Goal: Transaction & Acquisition: Purchase product/service

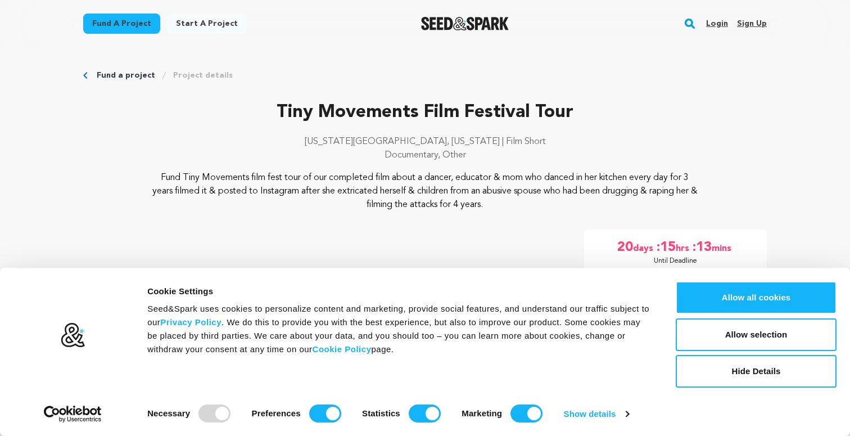
click at [717, 20] on link "Login" at bounding box center [717, 24] width 22 height 18
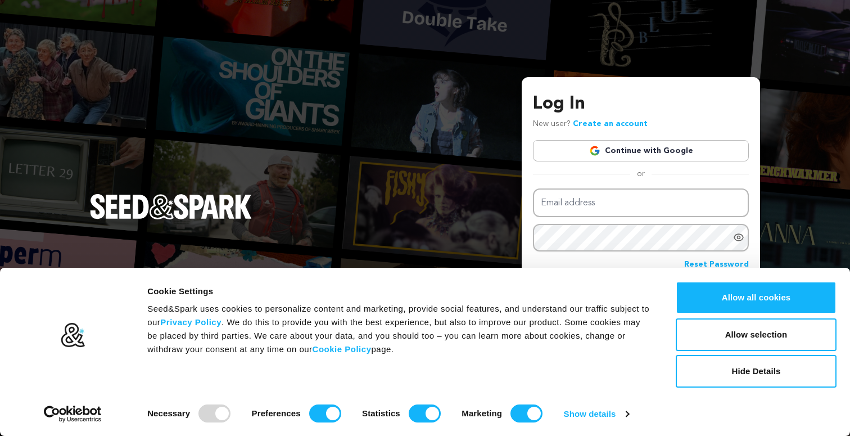
click at [654, 150] on link "Continue with Google" at bounding box center [641, 150] width 216 height 21
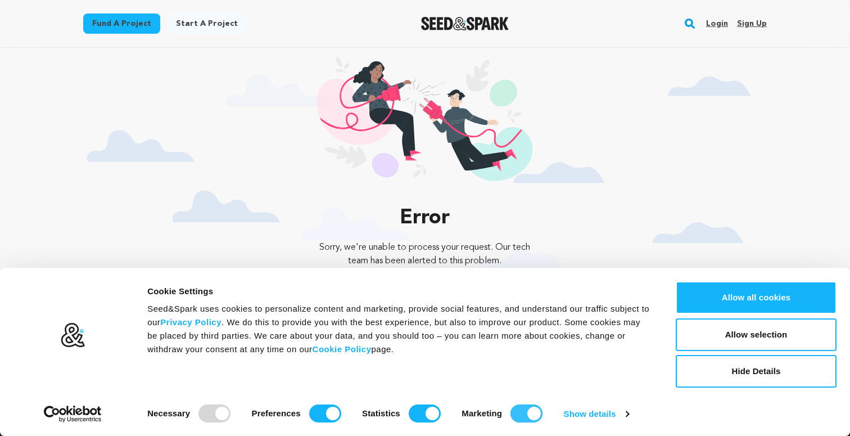
click at [530, 410] on input "Marketing" at bounding box center [527, 413] width 32 height 18
checkbox input "false"
click at [430, 414] on input "Statistics" at bounding box center [425, 413] width 32 height 18
checkbox input "false"
click at [331, 412] on input "Preferences" at bounding box center [325, 413] width 32 height 18
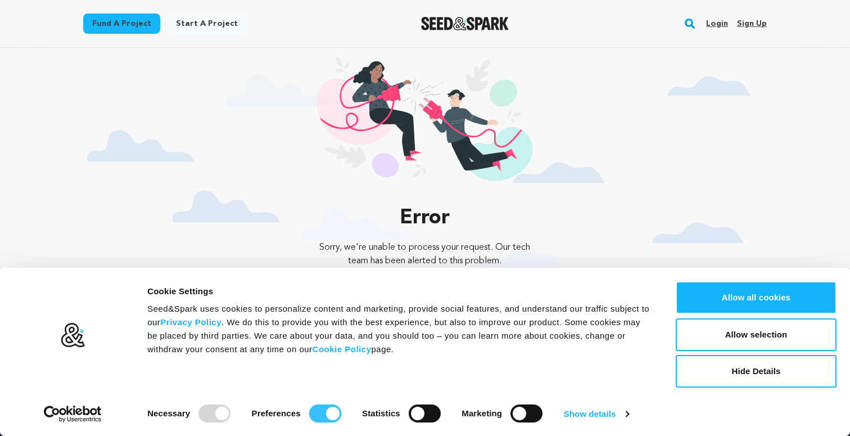
checkbox input "false"
click at [769, 332] on button "Allow selection" at bounding box center [756, 334] width 161 height 33
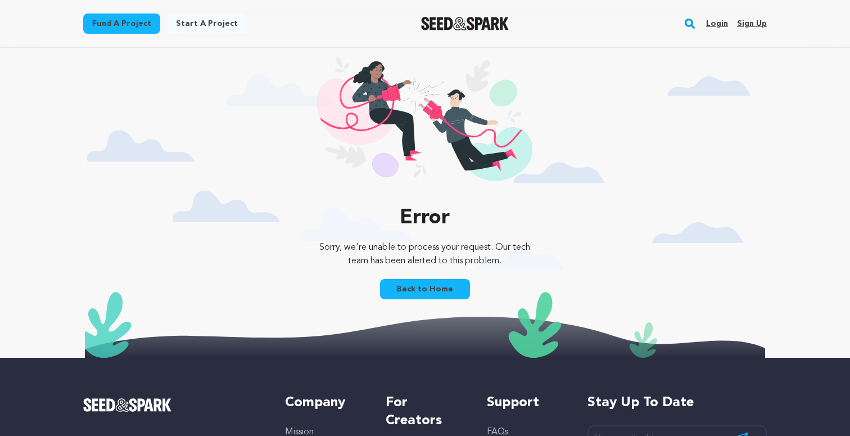
click at [428, 287] on link "Back to Home" at bounding box center [425, 289] width 90 height 20
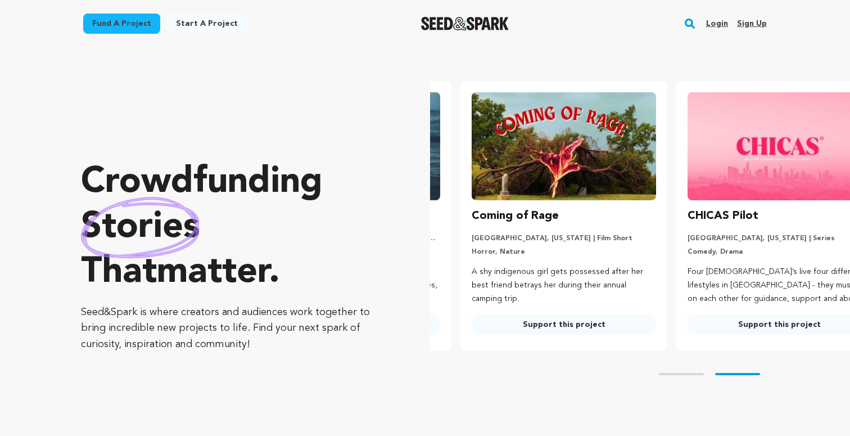
scroll to position [0, 224]
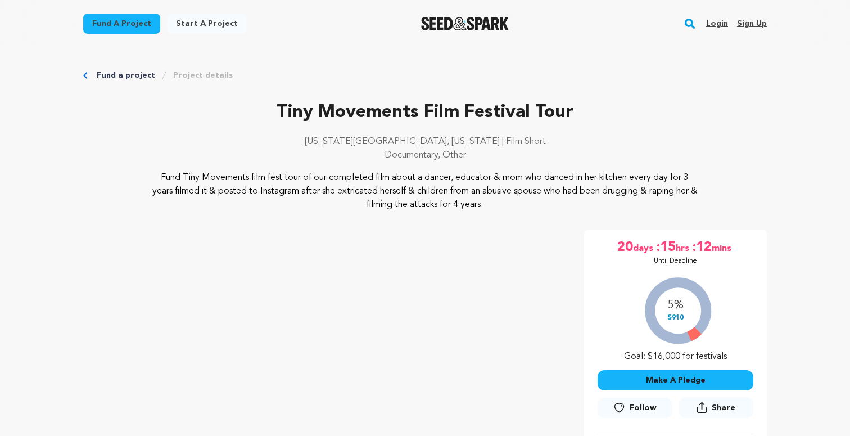
click at [719, 21] on link "Login" at bounding box center [717, 24] width 22 height 18
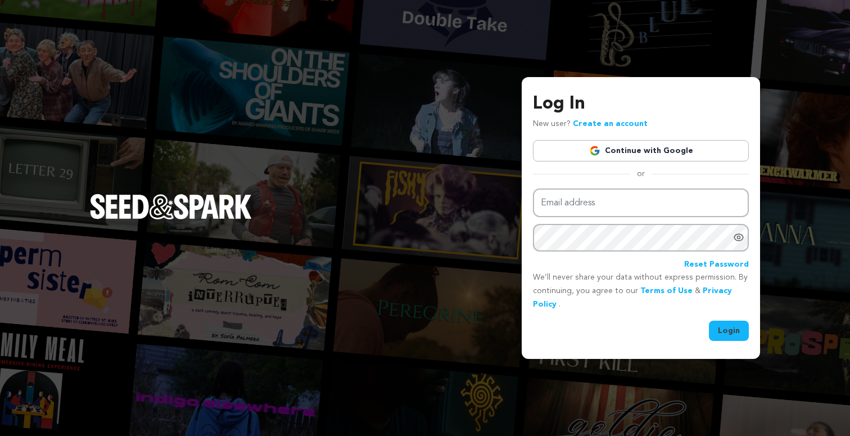
click at [626, 151] on link "Continue with Google" at bounding box center [641, 150] width 216 height 21
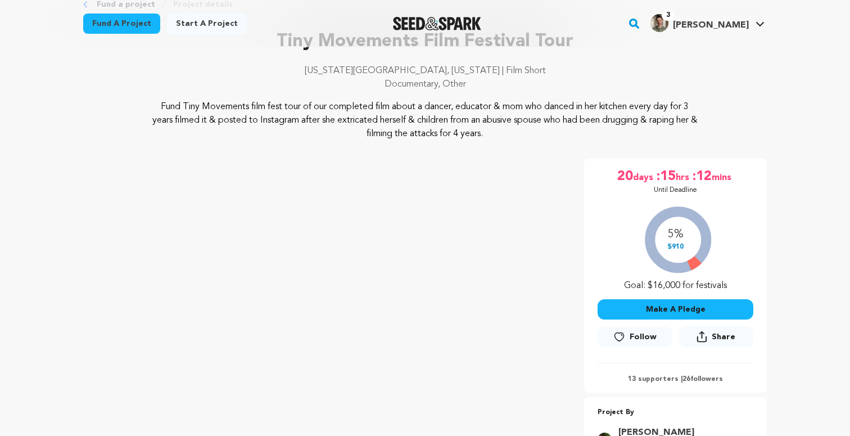
scroll to position [75, 0]
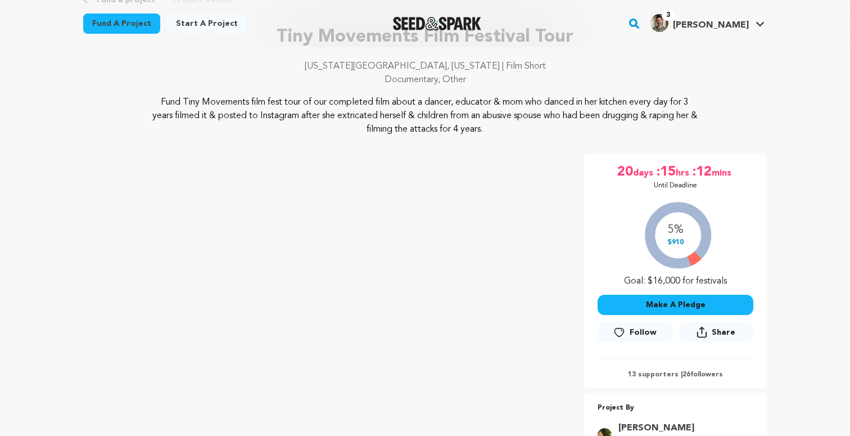
click at [626, 333] on button "Follow" at bounding box center [635, 332] width 74 height 20
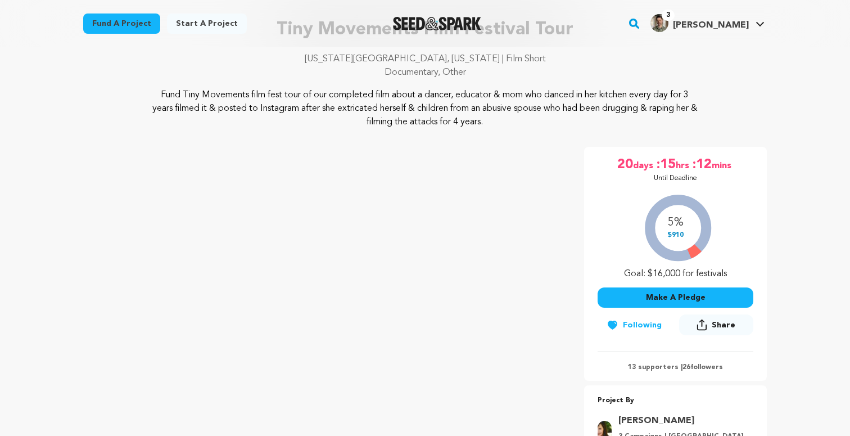
scroll to position [95, 0]
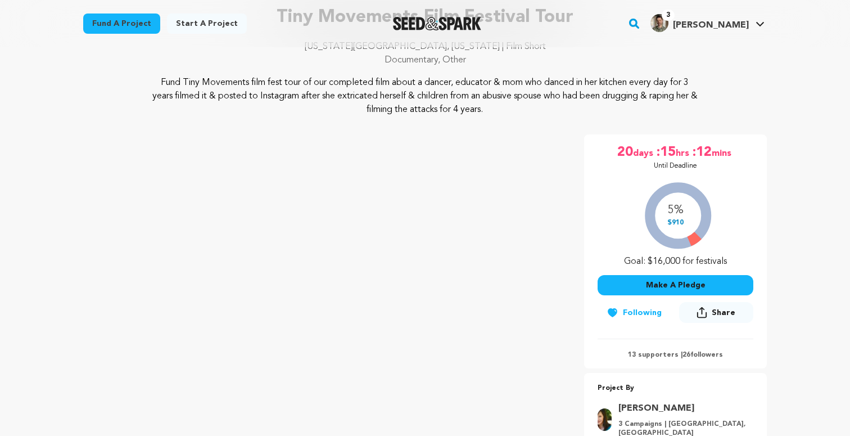
click at [679, 284] on button "Make A Pledge" at bounding box center [676, 285] width 156 height 20
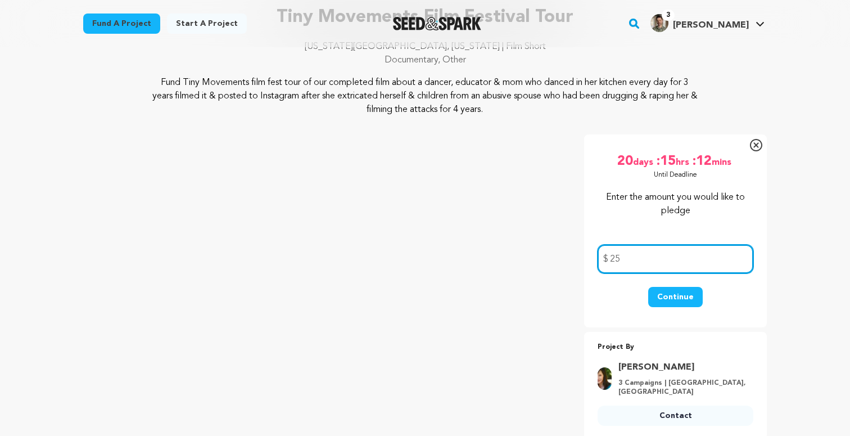
type input "25"
click at [677, 296] on button "Continue" at bounding box center [675, 297] width 55 height 20
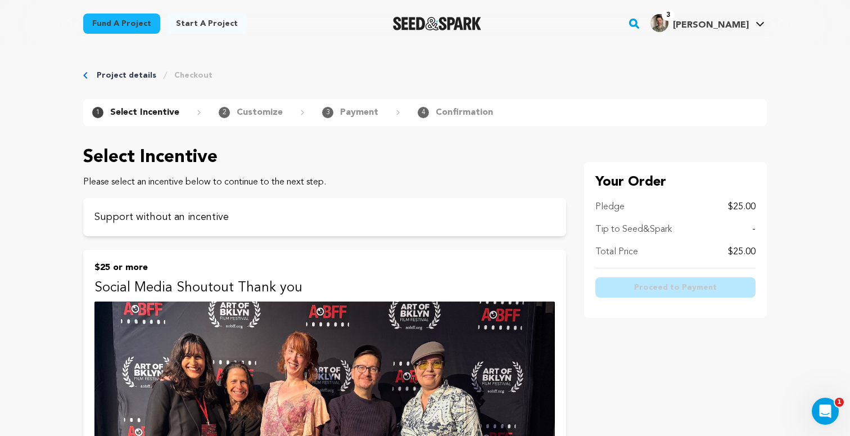
click at [656, 225] on p "Tip to Seed&Spark" at bounding box center [633, 229] width 76 height 13
click at [206, 221] on p "Support without an incentive" at bounding box center [324, 217] width 460 height 16
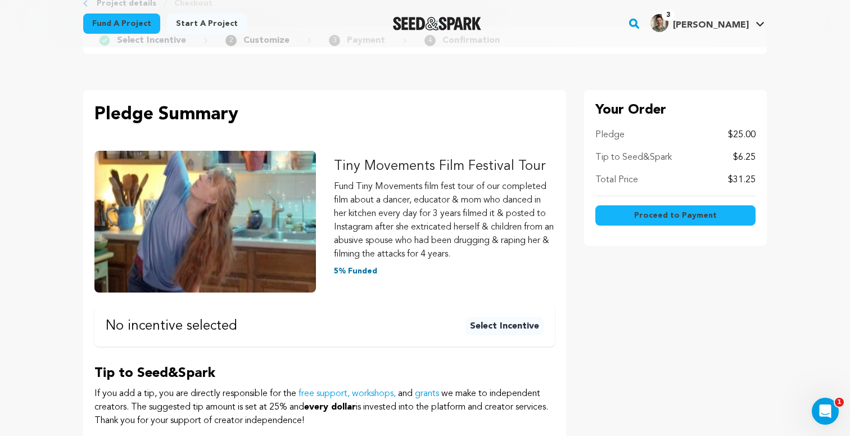
scroll to position [80, 0]
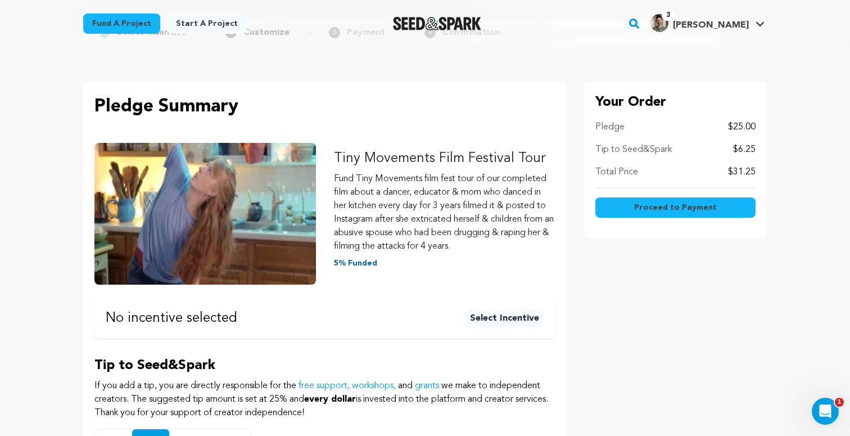
click at [511, 319] on button "Select Incentive" at bounding box center [505, 318] width 78 height 18
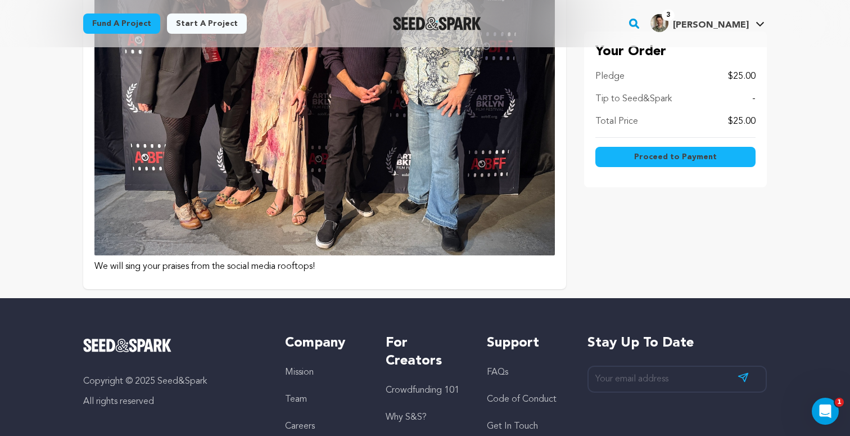
click at [249, 223] on img at bounding box center [324, 82] width 460 height 346
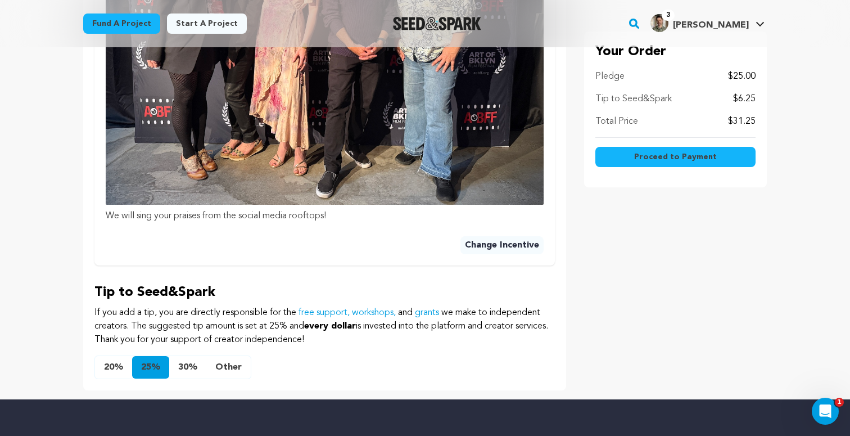
scroll to position [557, 0]
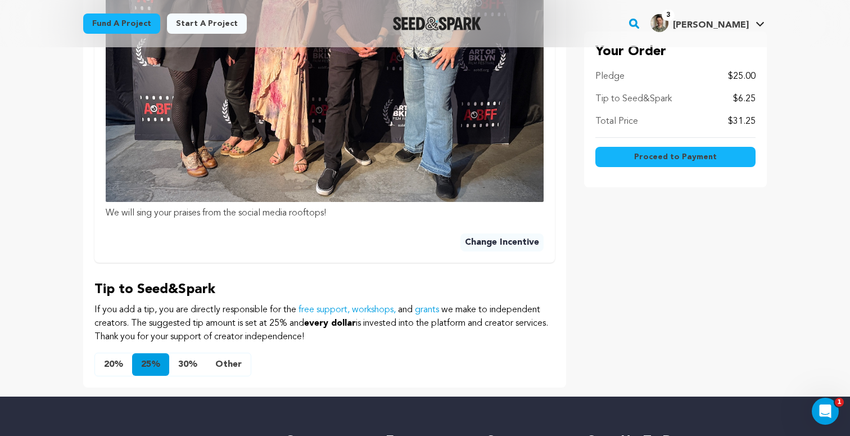
click at [228, 362] on button "Other" at bounding box center [228, 364] width 44 height 22
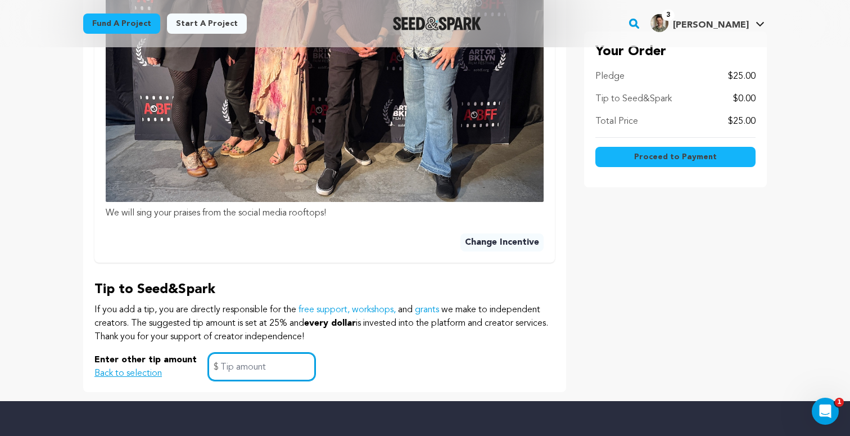
click at [243, 369] on input "text" at bounding box center [261, 367] width 107 height 29
type input "0"
click at [399, 335] on p "If you add a tip, you are directly responsible for the free support, workshops,…" at bounding box center [324, 323] width 460 height 40
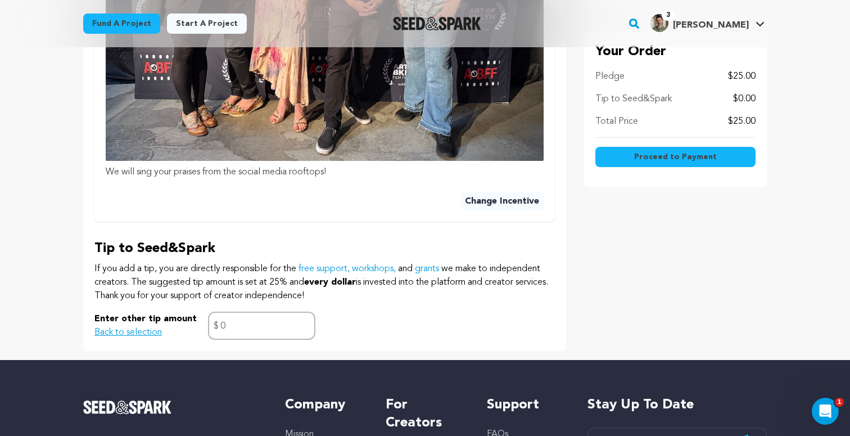
click at [672, 157] on span "Proceed to Payment" at bounding box center [675, 156] width 83 height 11
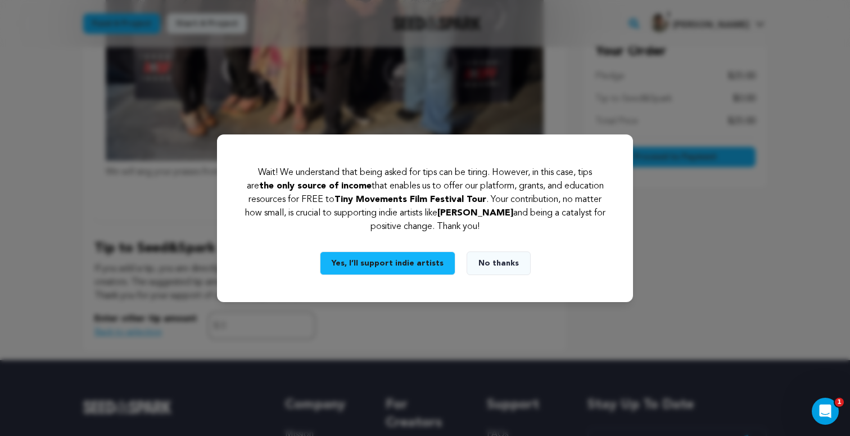
click at [400, 261] on button "Yes, I’ll support indie artists" at bounding box center [387, 263] width 135 height 24
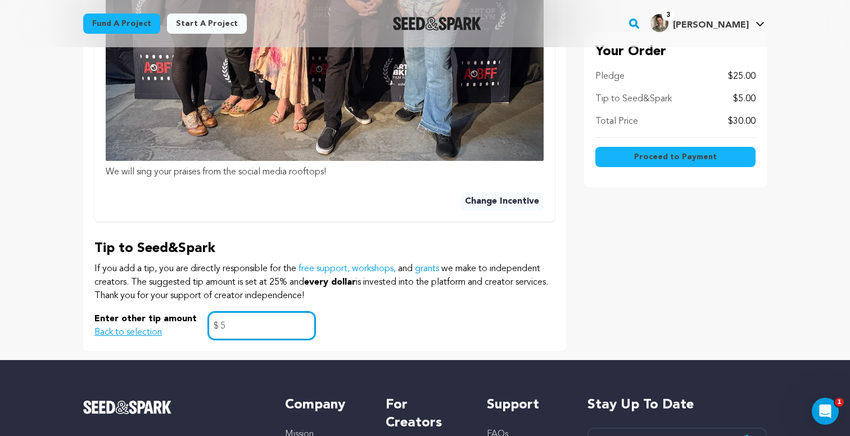
type input "5"
click at [652, 156] on span "Proceed to Payment" at bounding box center [675, 156] width 83 height 11
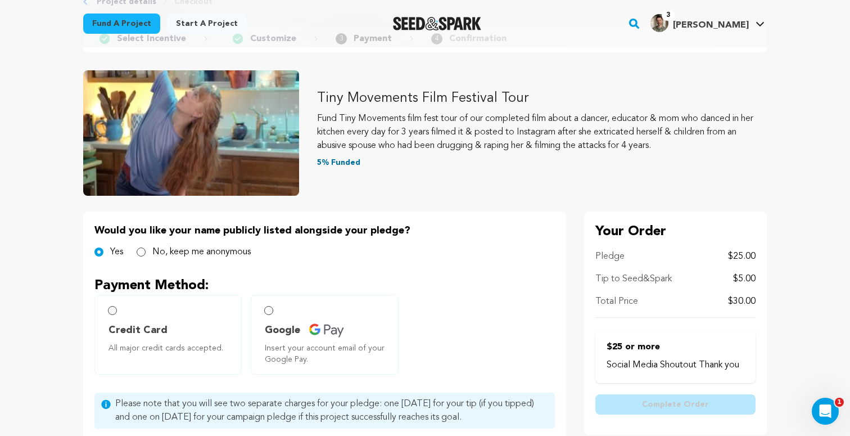
scroll to position [79, 0]
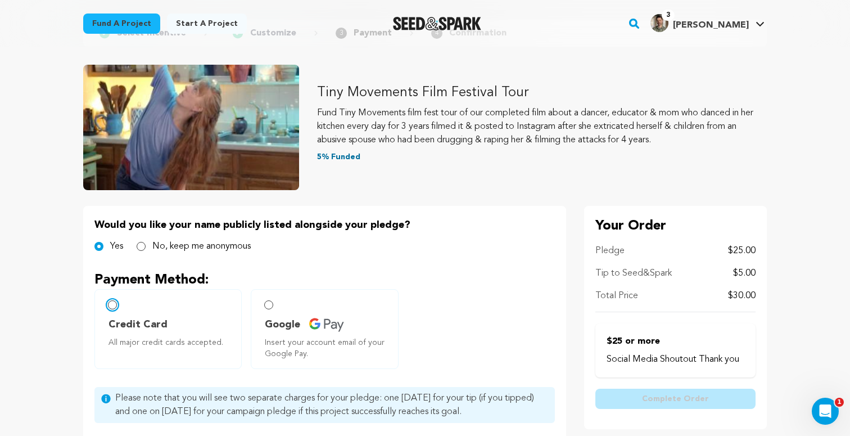
click at [114, 304] on input "Credit Card All major credit cards accepted." at bounding box center [112, 304] width 9 height 9
radio input "false"
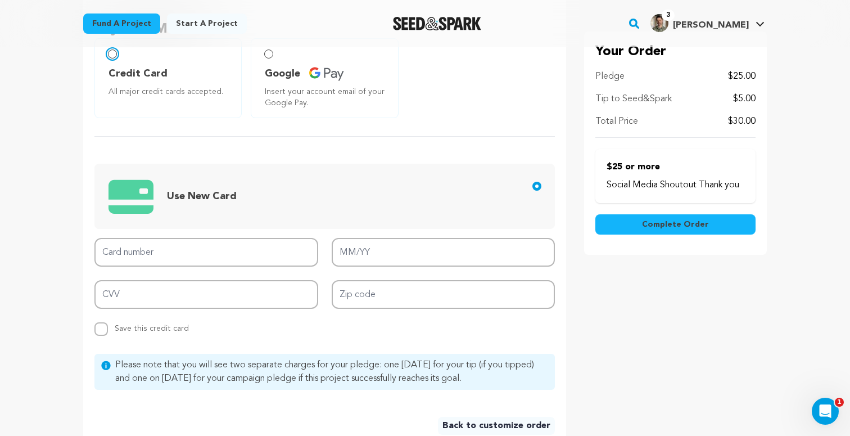
scroll to position [349, 0]
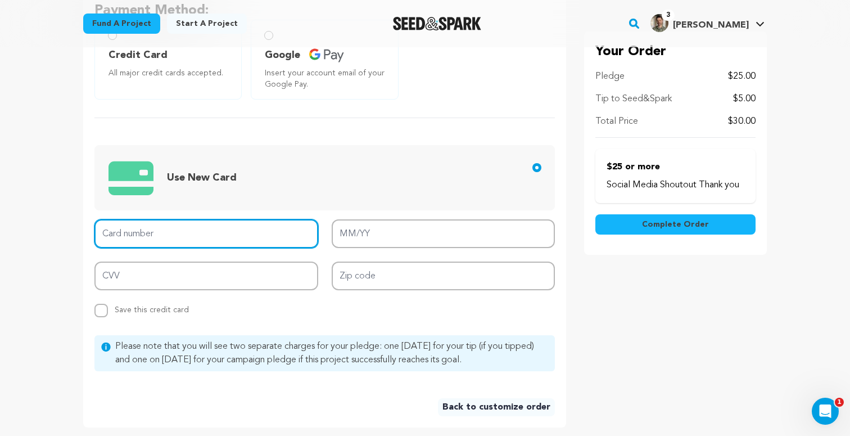
click at [184, 243] on input "Card number" at bounding box center [206, 233] width 224 height 29
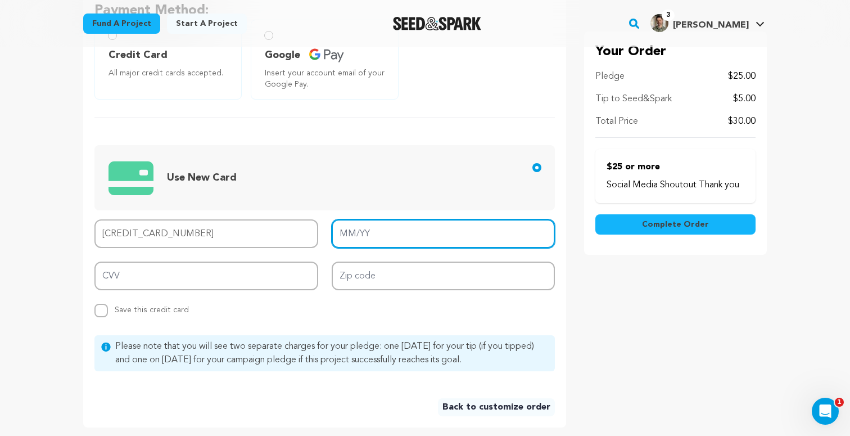
type input "[CREDIT_CARD_NUMBER]"
type input "06/30"
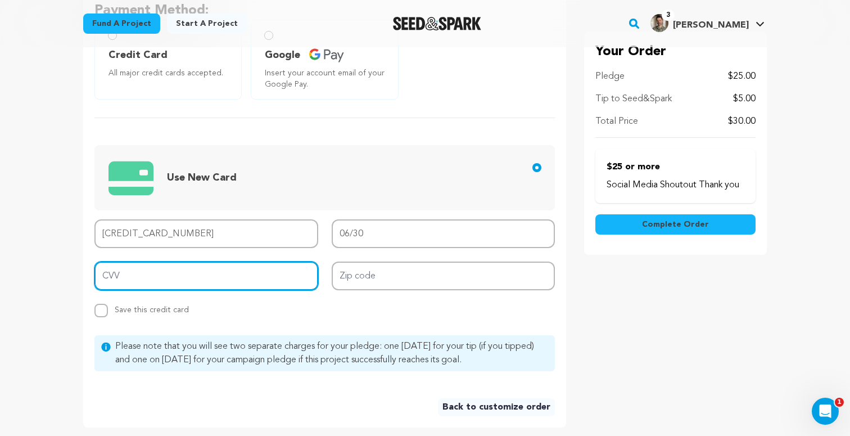
type input "960"
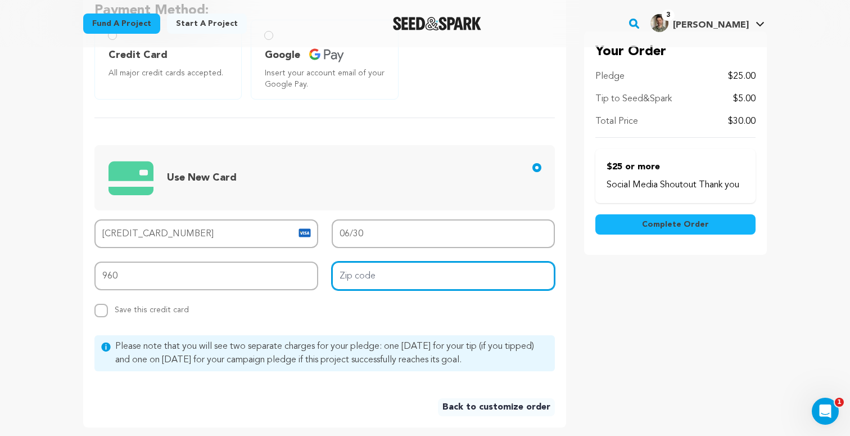
click at [353, 278] on input "Zip code" at bounding box center [444, 275] width 224 height 29
type input "11238"
click at [187, 362] on span "Please note that you will see two separate charges for your pledge: one [DATE] …" at bounding box center [331, 353] width 433 height 27
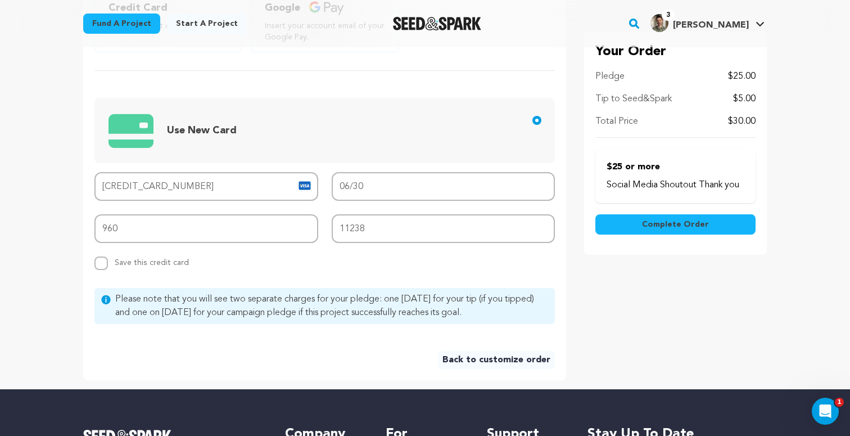
scroll to position [400, 0]
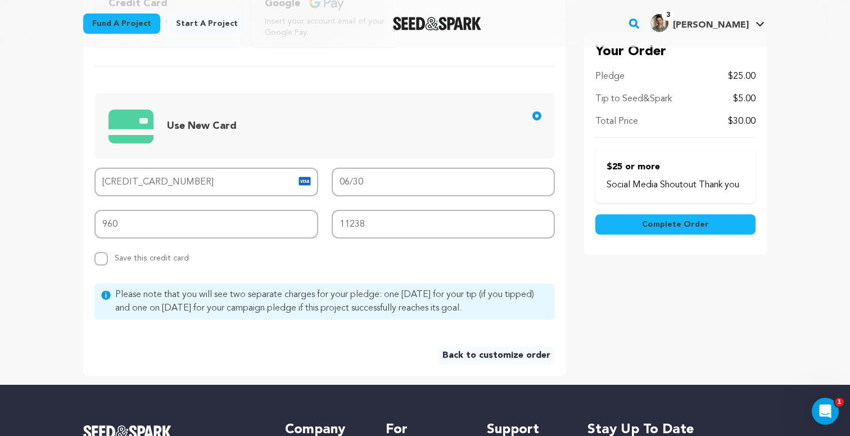
click at [699, 225] on span "Complete Order" at bounding box center [675, 224] width 67 height 11
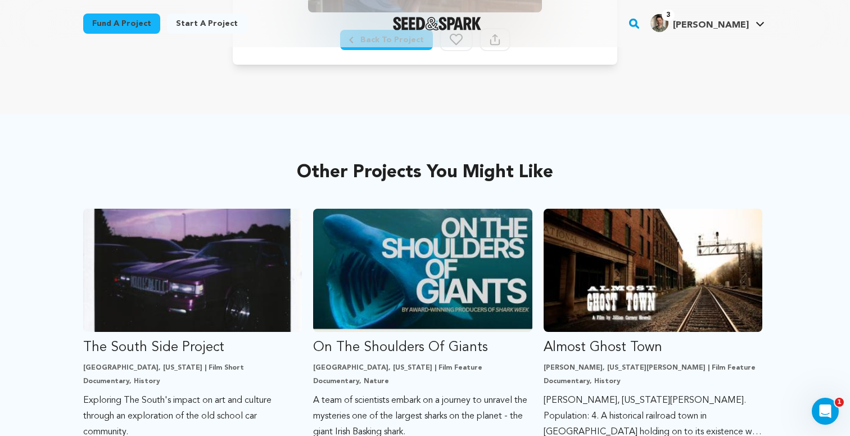
scroll to position [474, 0]
